Goal: Task Accomplishment & Management: Complete application form

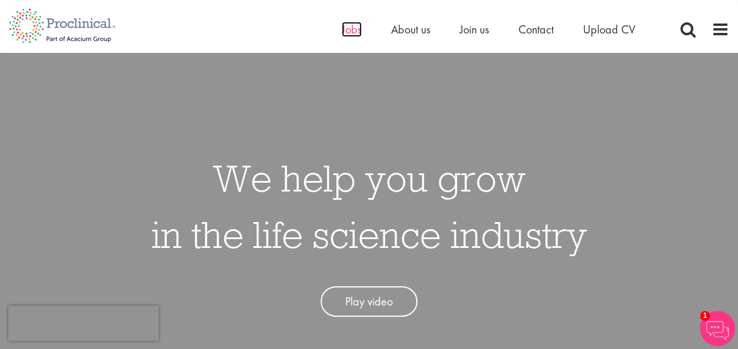
click at [342, 25] on span "Jobs" at bounding box center [351, 29] width 20 height 15
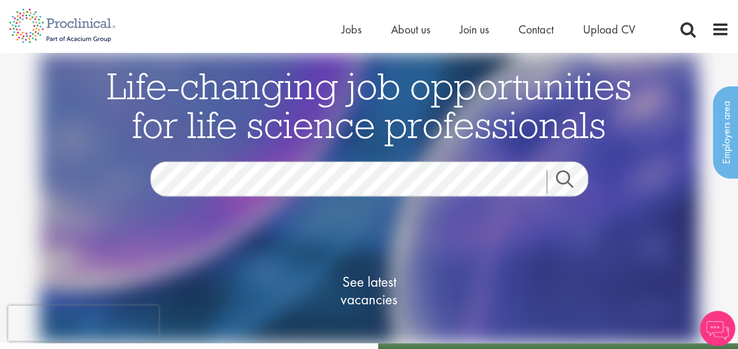
click at [410, 36] on span "About us" at bounding box center [410, 29] width 39 height 15
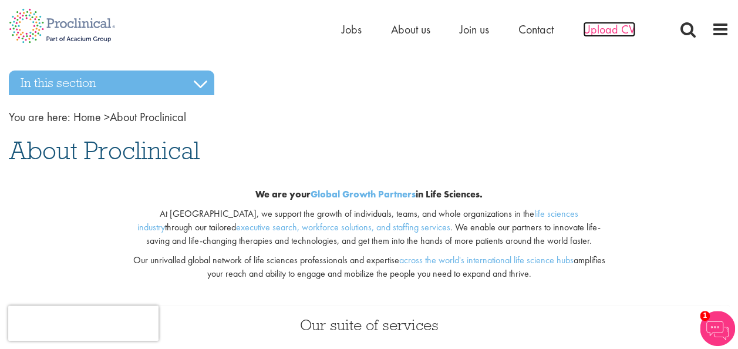
click at [631, 22] on span "Upload CV" at bounding box center [609, 29] width 52 height 15
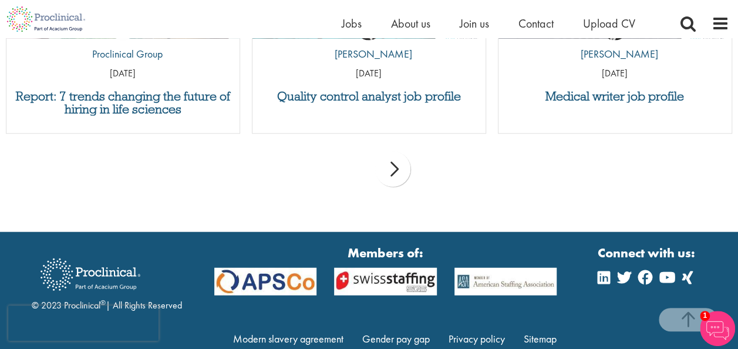
scroll to position [1310, 0]
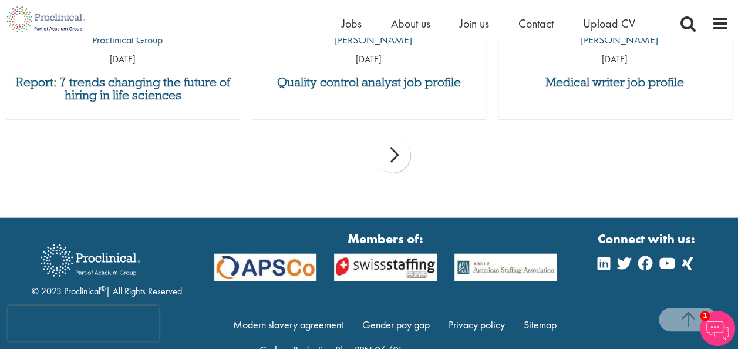
click at [398, 151] on div "next" at bounding box center [392, 154] width 35 height 35
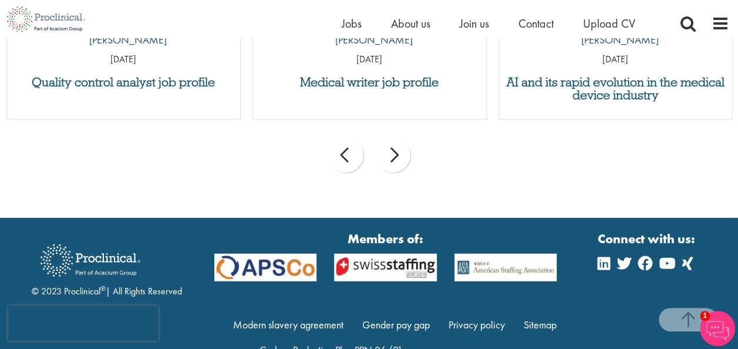
click at [398, 151] on div "next" at bounding box center [392, 154] width 35 height 35
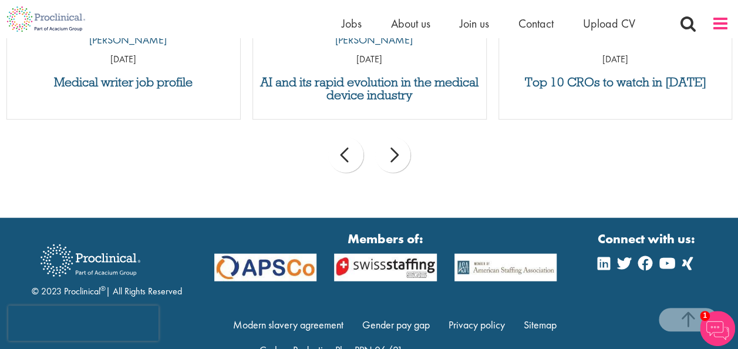
click at [720, 25] on span at bounding box center [720, 24] width 18 height 18
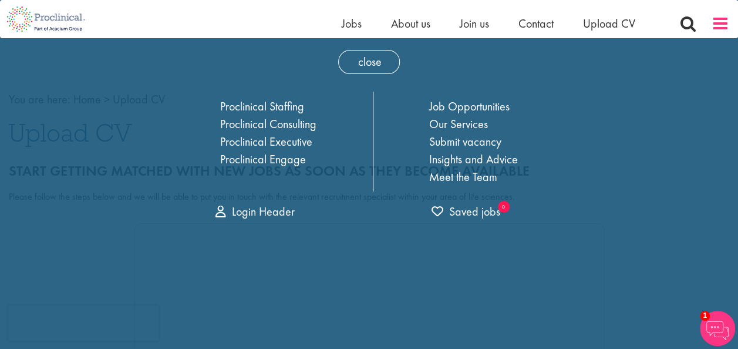
scroll to position [0, 0]
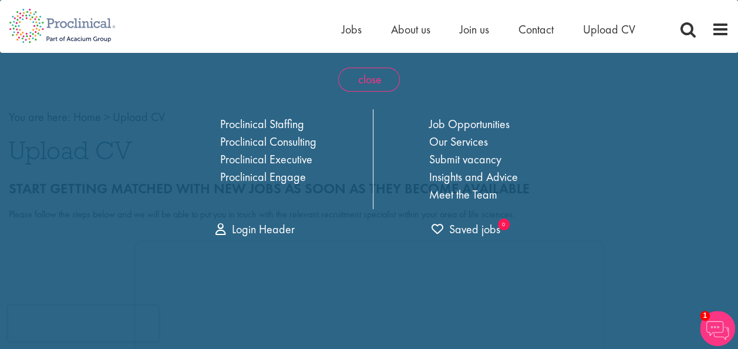
click at [360, 75] on span "close" at bounding box center [369, 79] width 62 height 24
